Goal: Task Accomplishment & Management: Complete application form

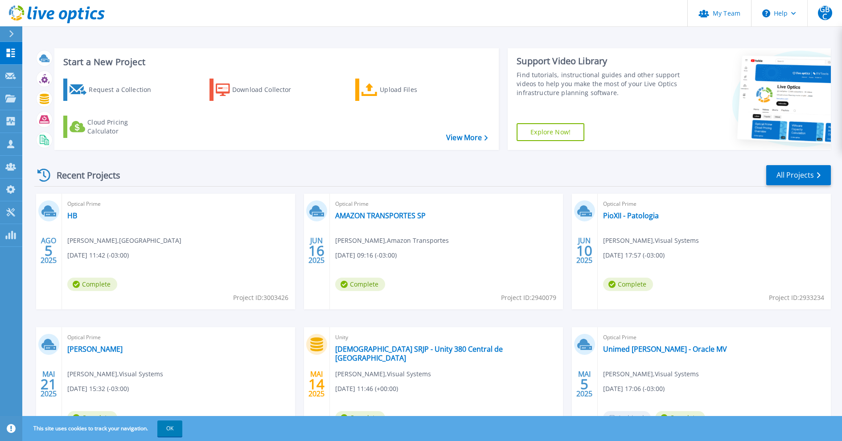
click at [17, 38] on div at bounding box center [15, 33] width 14 height 15
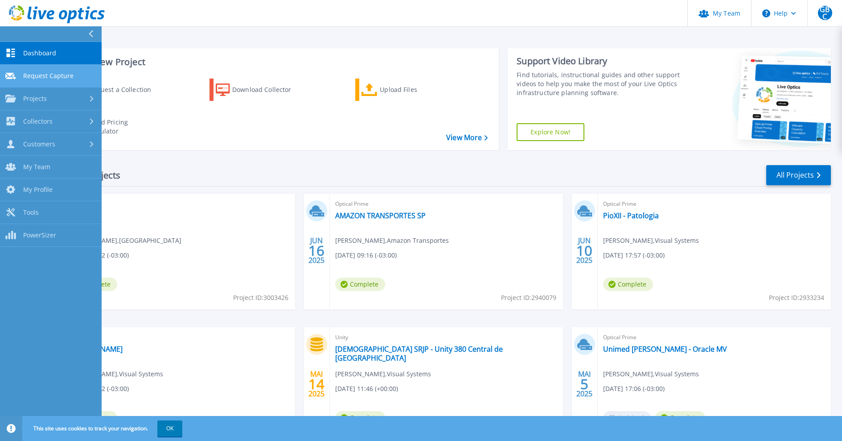
click at [50, 77] on span "Request Capture" at bounding box center [48, 76] width 50 height 8
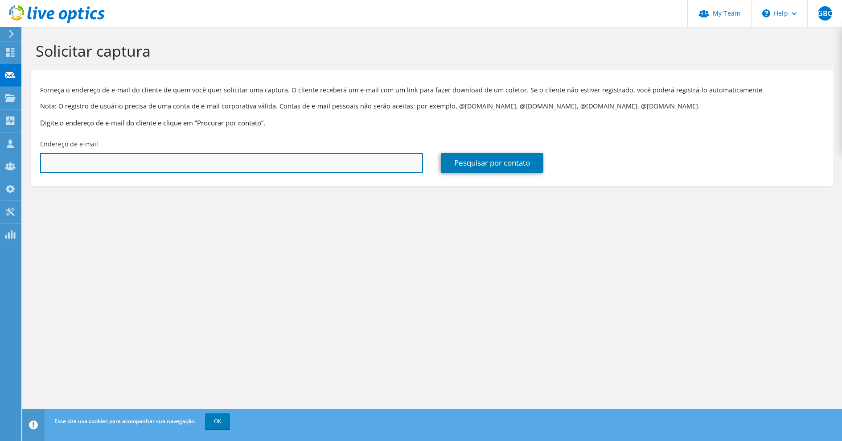
click at [136, 165] on input "text" at bounding box center [231, 163] width 383 height 20
paste input "lucas@grupoferrasa.com.br"
type input "lucas@grupoferrasa.com.br"
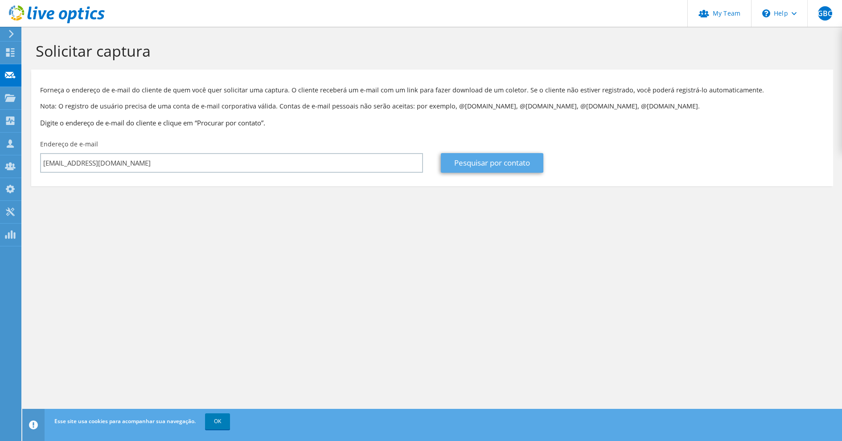
click at [491, 160] on link "Pesquisar por contato" at bounding box center [492, 163] width 103 height 20
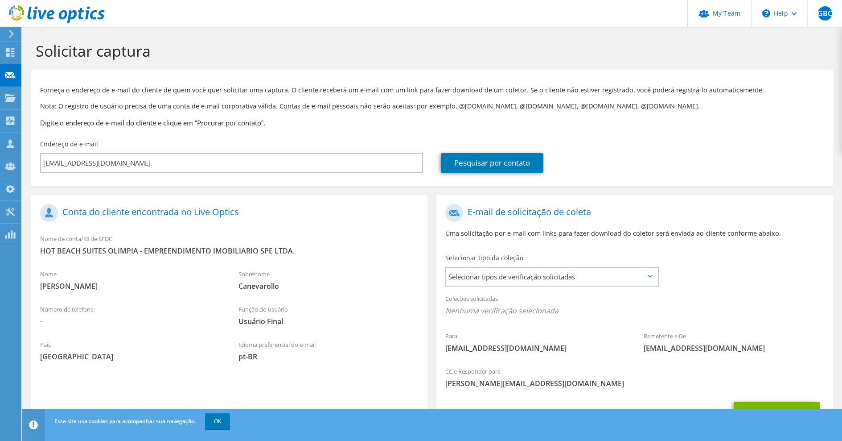
scroll to position [12, 0]
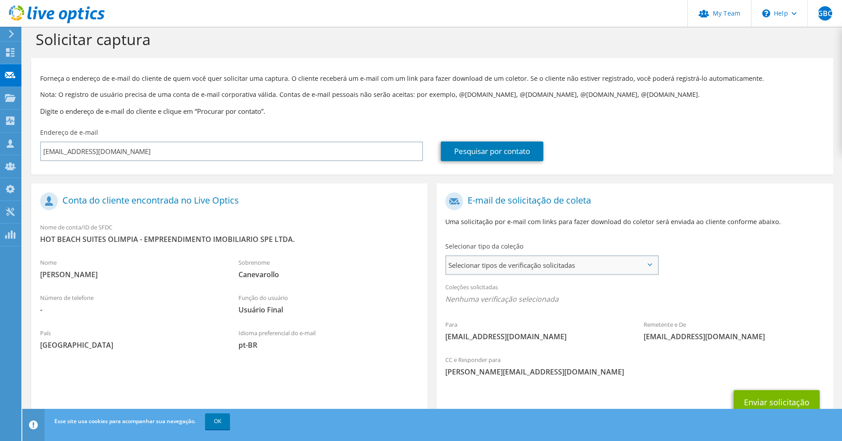
click at [486, 270] on span "Selecionar tipos de verificação solicitadas" at bounding box center [551, 265] width 211 height 18
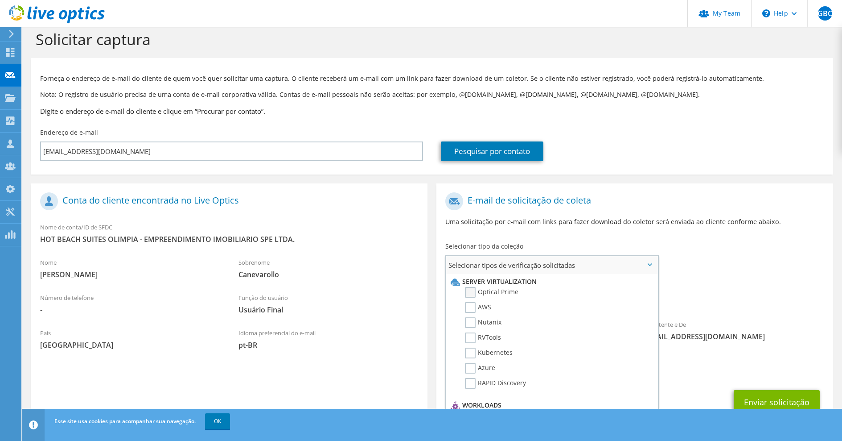
click at [486, 295] on label "Optical Prime" at bounding box center [492, 292] width 54 height 11
click at [0, 0] on input "Optical Prime" at bounding box center [0, 0] width 0 height 0
click at [693, 280] on div "Coleções solicitadas Nenhuma verificação selecionada Optical Prime" at bounding box center [635, 295] width 396 height 36
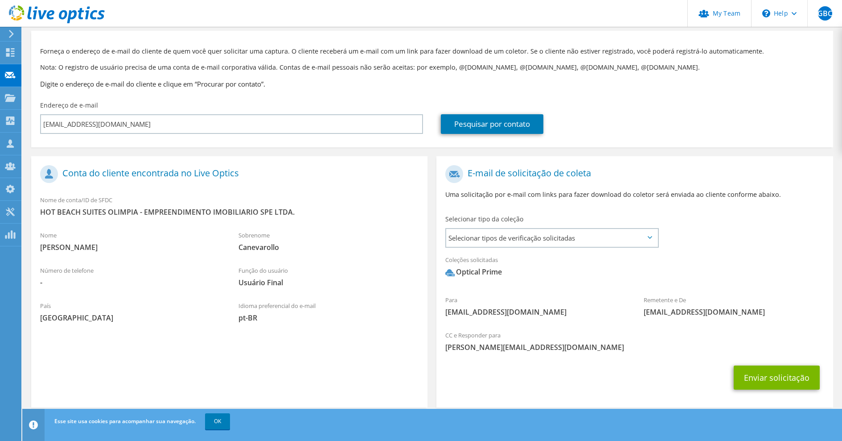
scroll to position [45, 0]
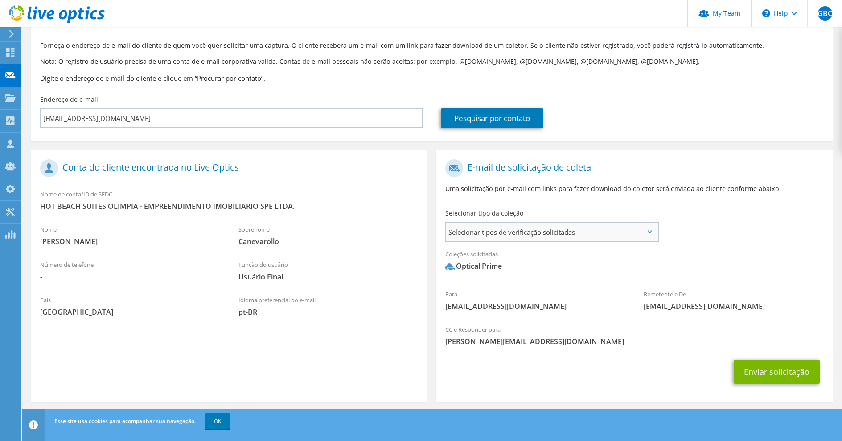
click at [542, 238] on span "Selecionar tipos de verificação solicitadas" at bounding box center [551, 232] width 211 height 18
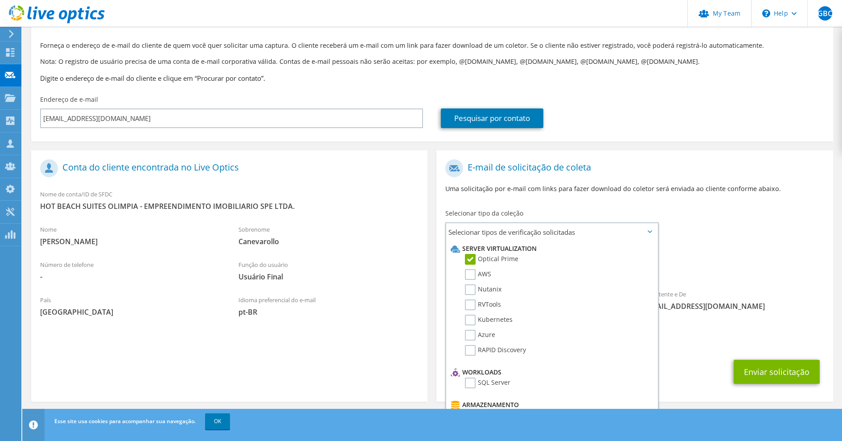
click at [729, 239] on div "Para lucas@grupoferrasa.com.br Remetente e De liveoptics@liveoptics.com" at bounding box center [635, 237] width 396 height 165
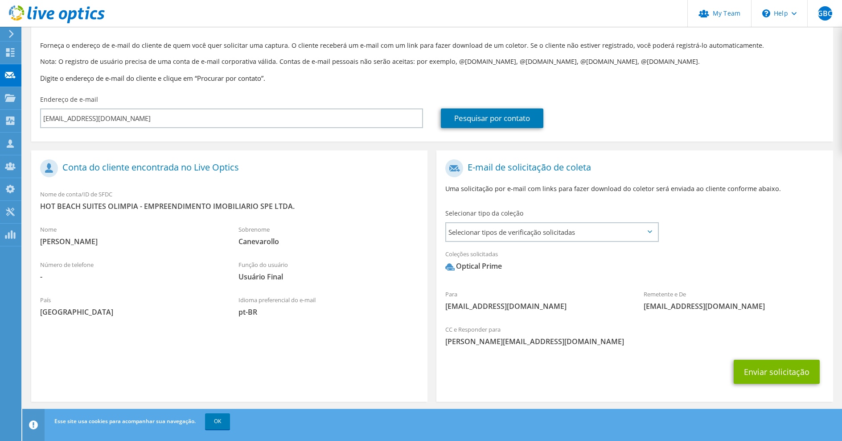
scroll to position [49, 0]
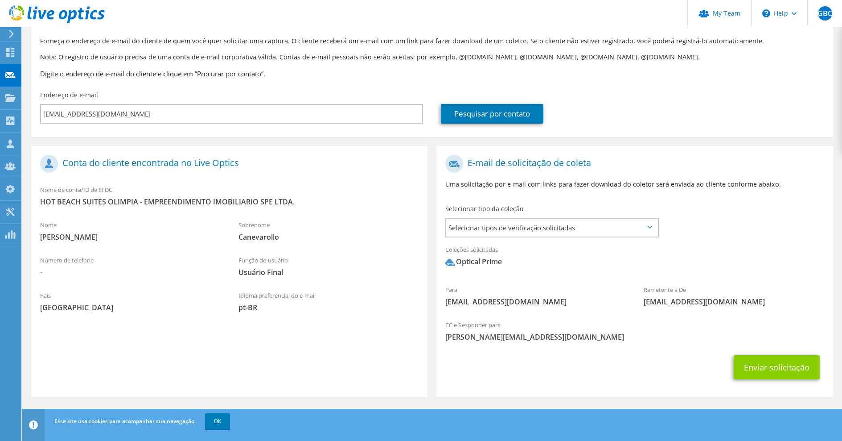
click at [777, 365] on button "Enviar solicitação" at bounding box center [777, 367] width 86 height 24
